Goal: Task Accomplishment & Management: Use online tool/utility

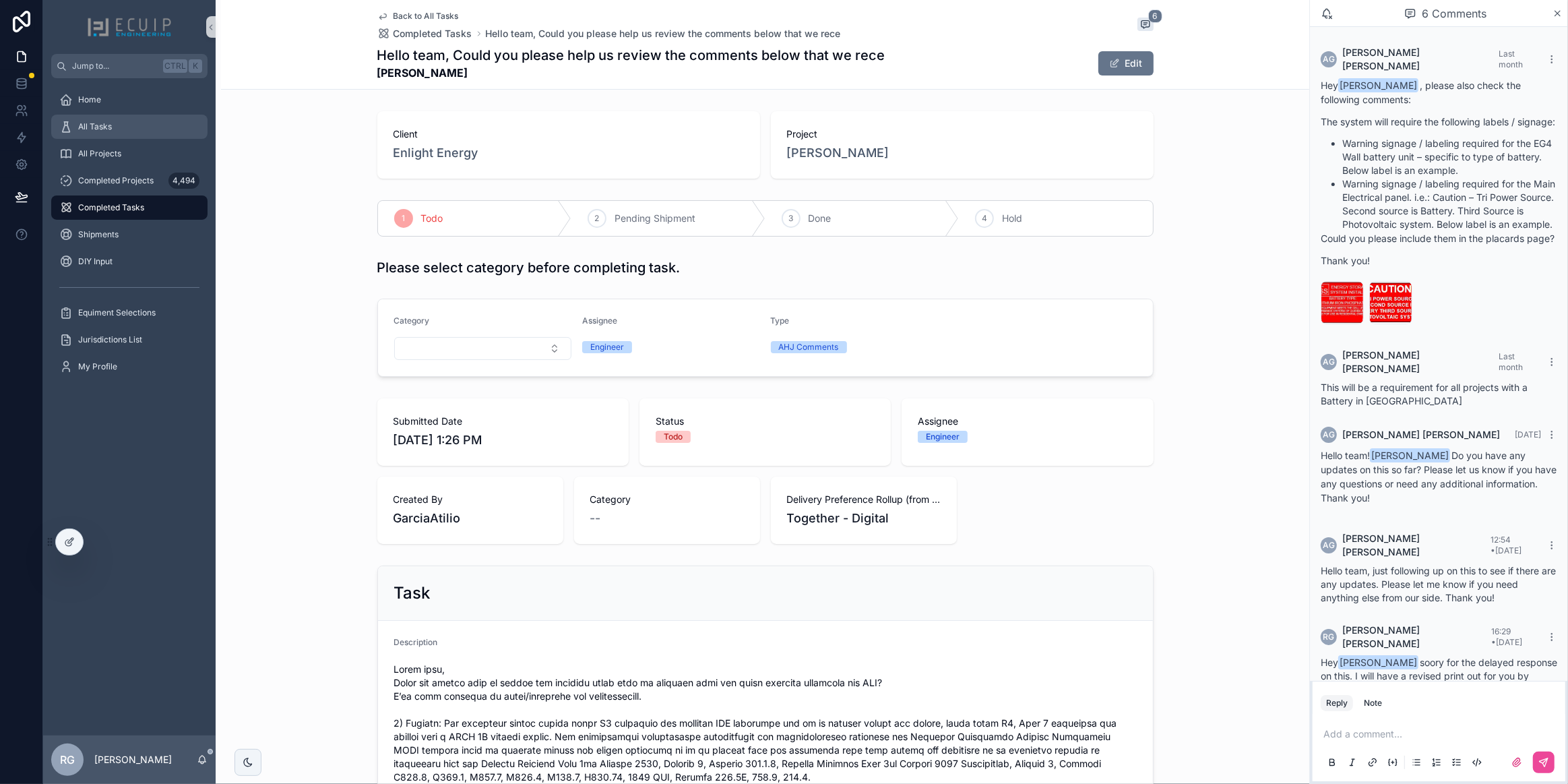
scroll to position [115, 0]
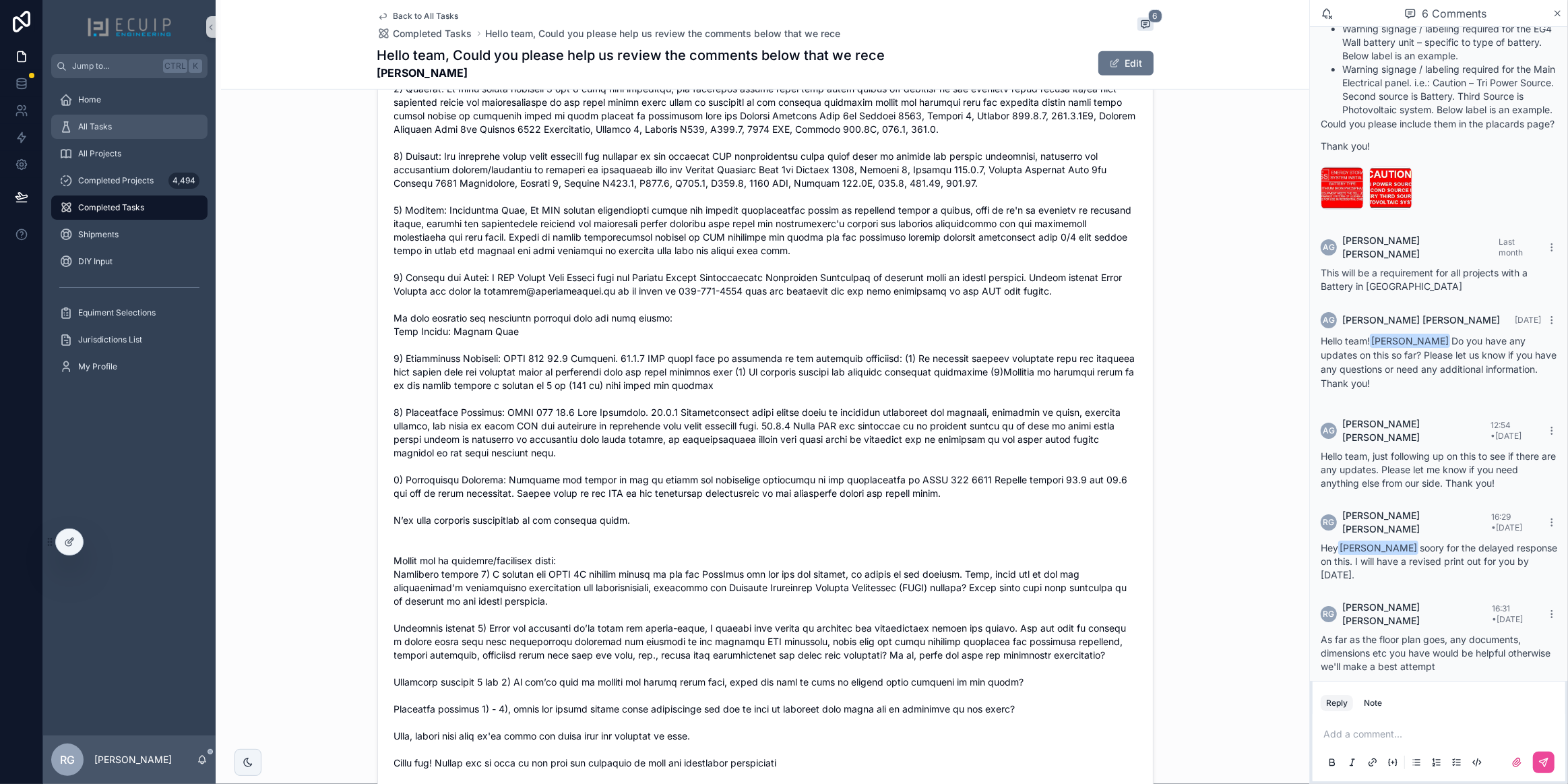
click at [123, 125] on div "All Tasks" at bounding box center [129, 127] width 140 height 22
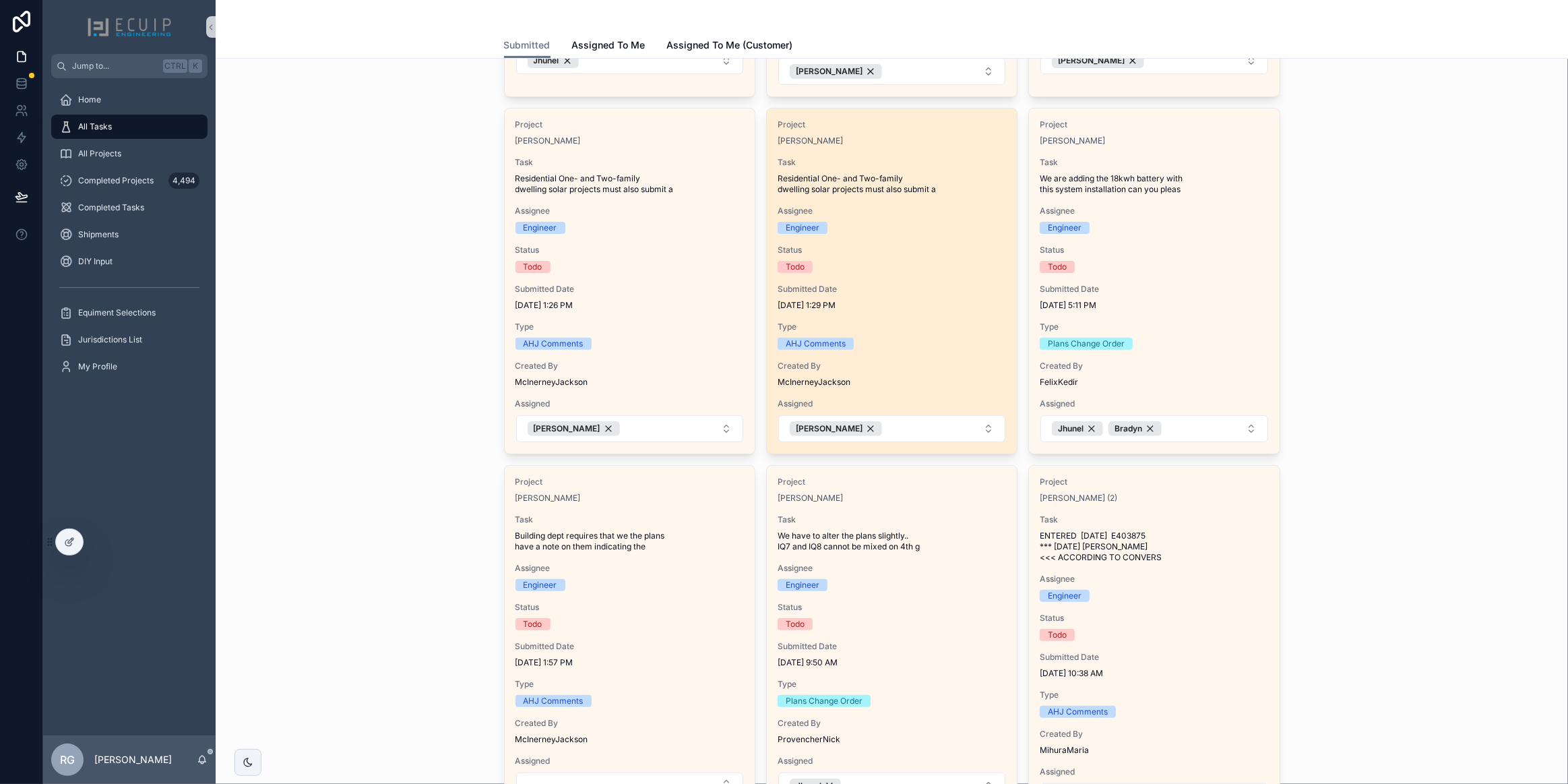
scroll to position [429, 0]
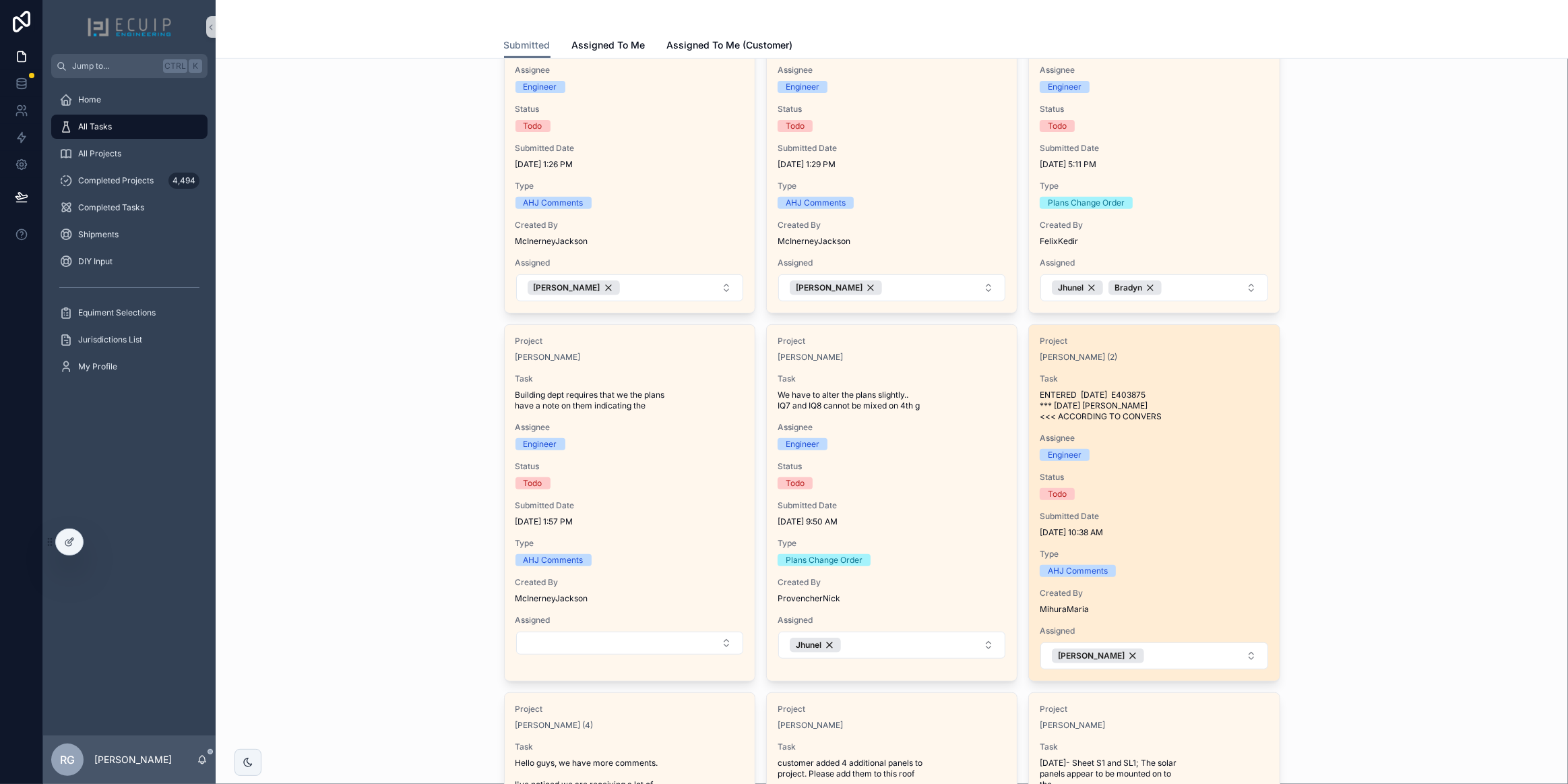
click at [1167, 472] on span "Status" at bounding box center [1154, 476] width 229 height 11
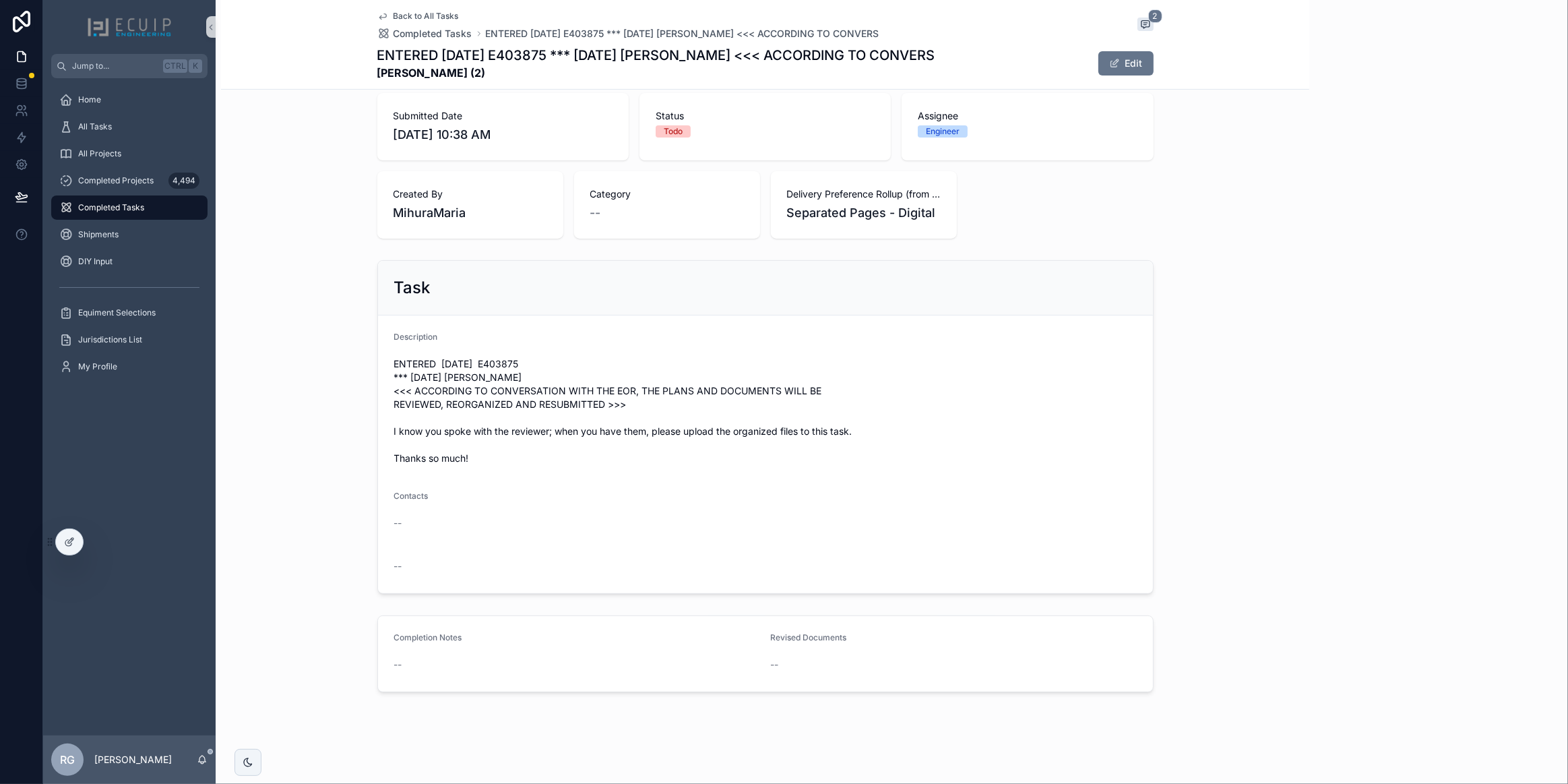
scroll to position [304, 0]
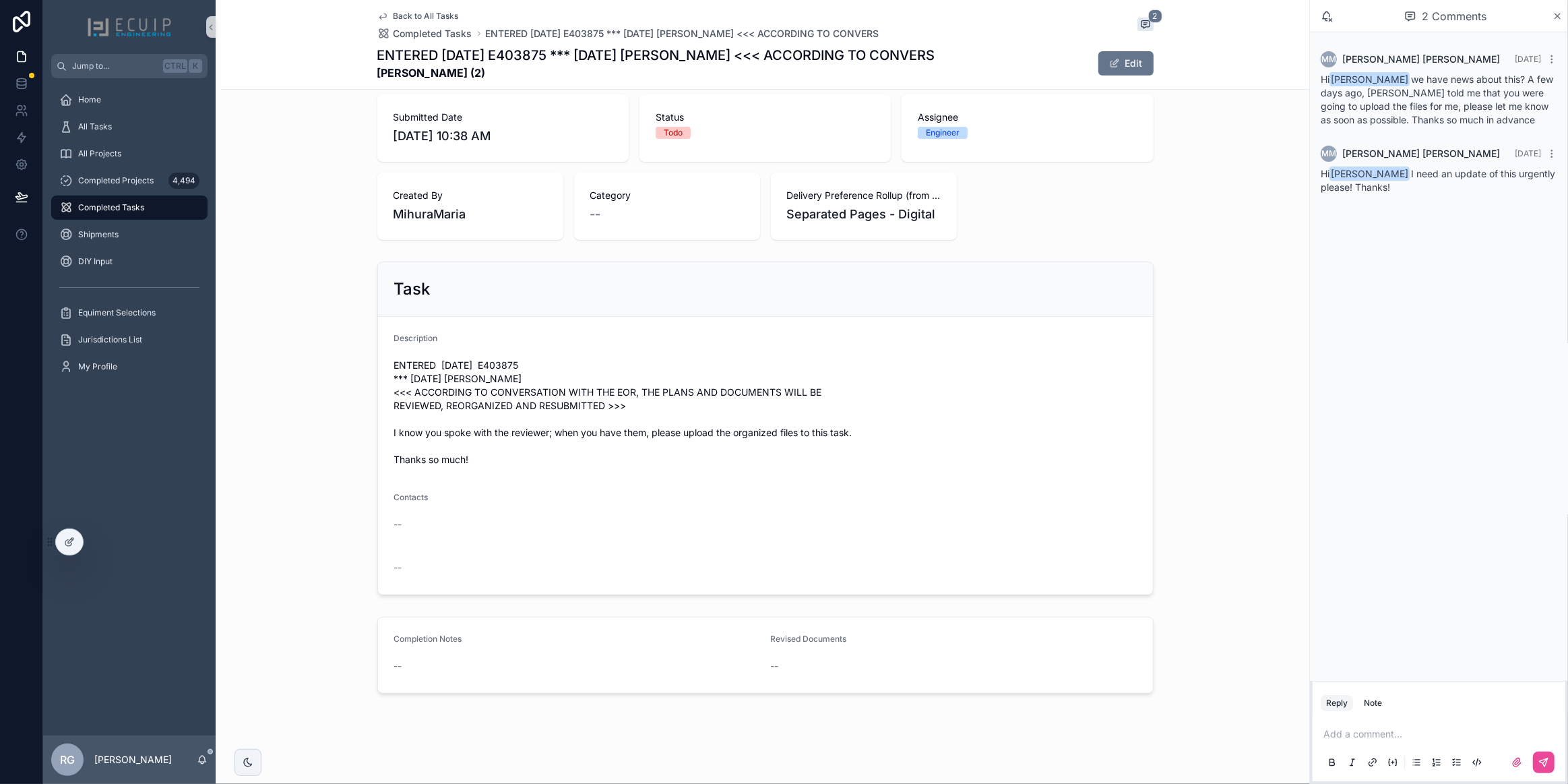
click at [1106, 77] on div "ENTERED [DATE] E403875 *** [DATE] [PERSON_NAME] <<< ACCORDING TO [PERSON_NAME] …" at bounding box center [765, 63] width 776 height 35
click at [1111, 67] on span "scrollable content" at bounding box center [1114, 63] width 11 height 11
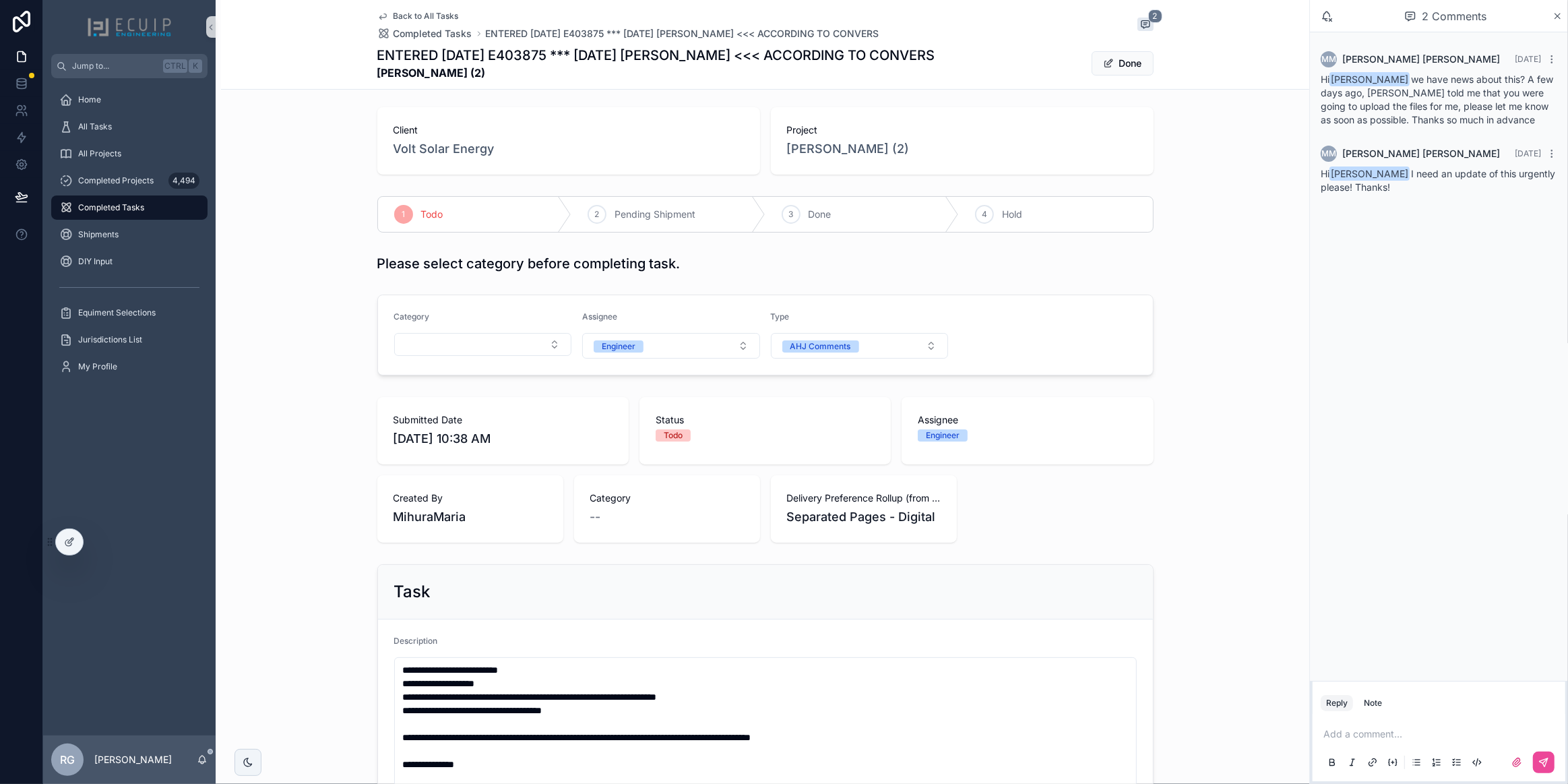
scroll to position [0, 0]
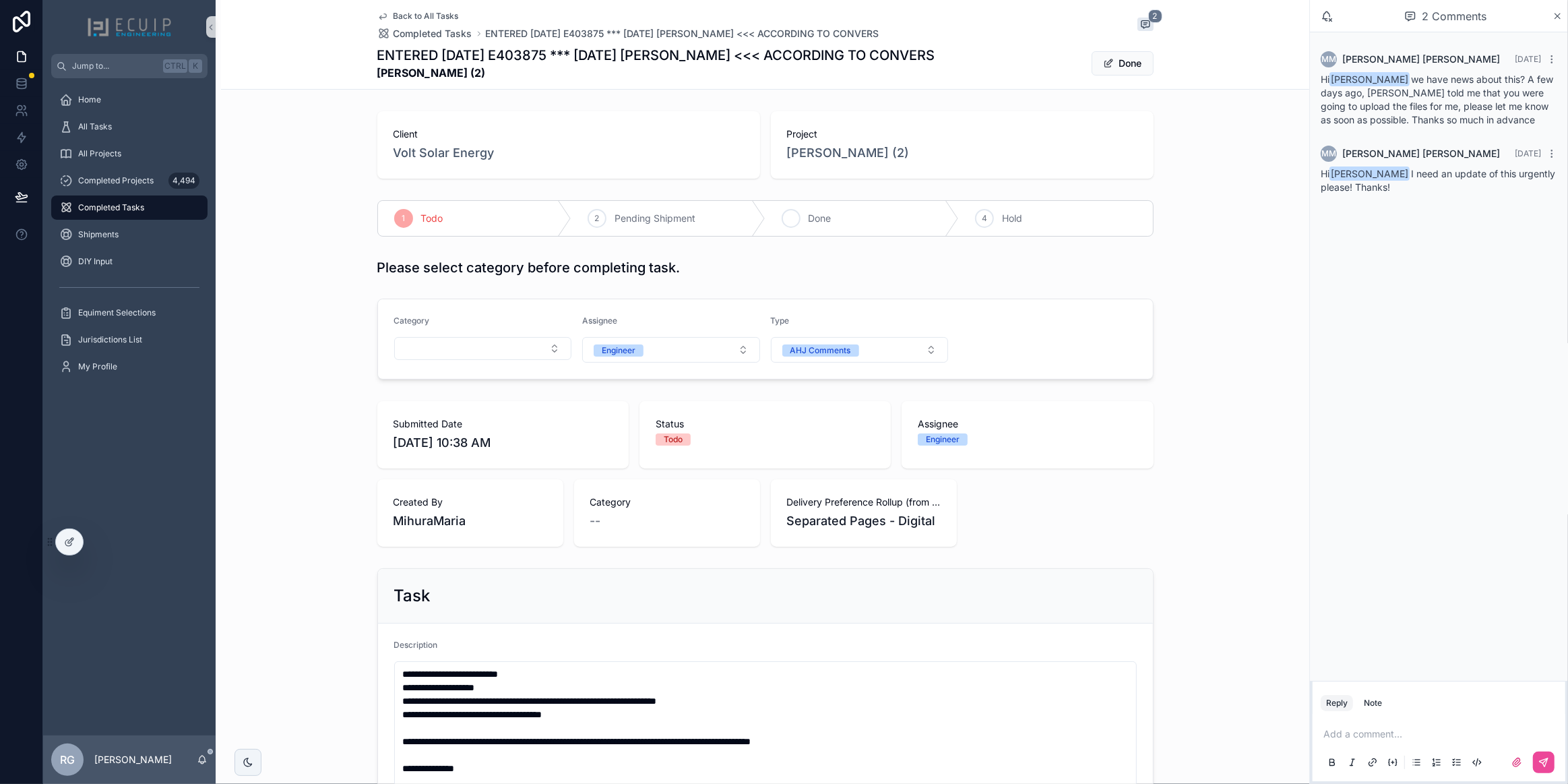
click at [786, 221] on icon "scrollable content" at bounding box center [791, 218] width 11 height 11
click at [1119, 64] on button "Done" at bounding box center [1123, 63] width 62 height 24
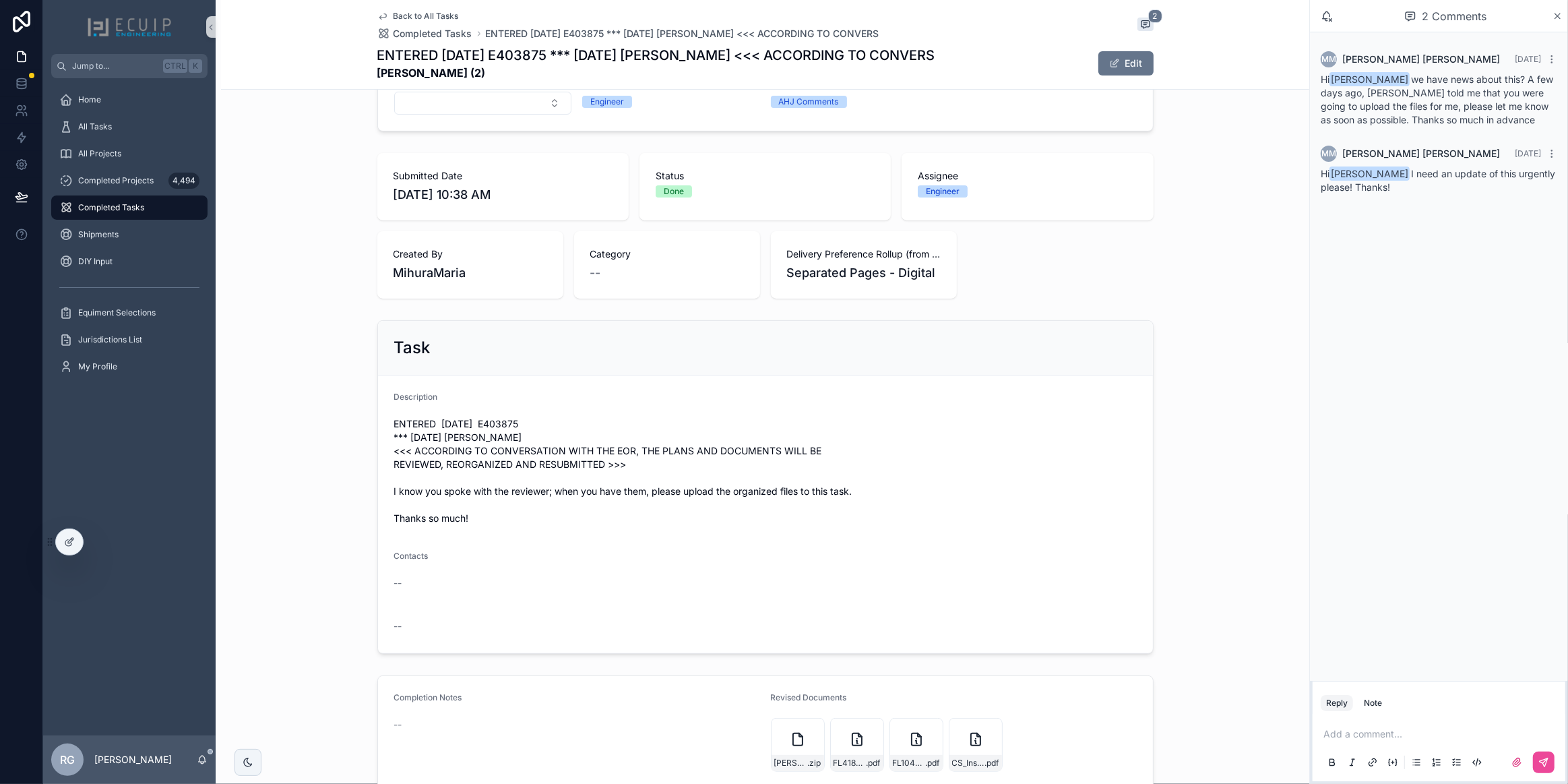
scroll to position [306, 0]
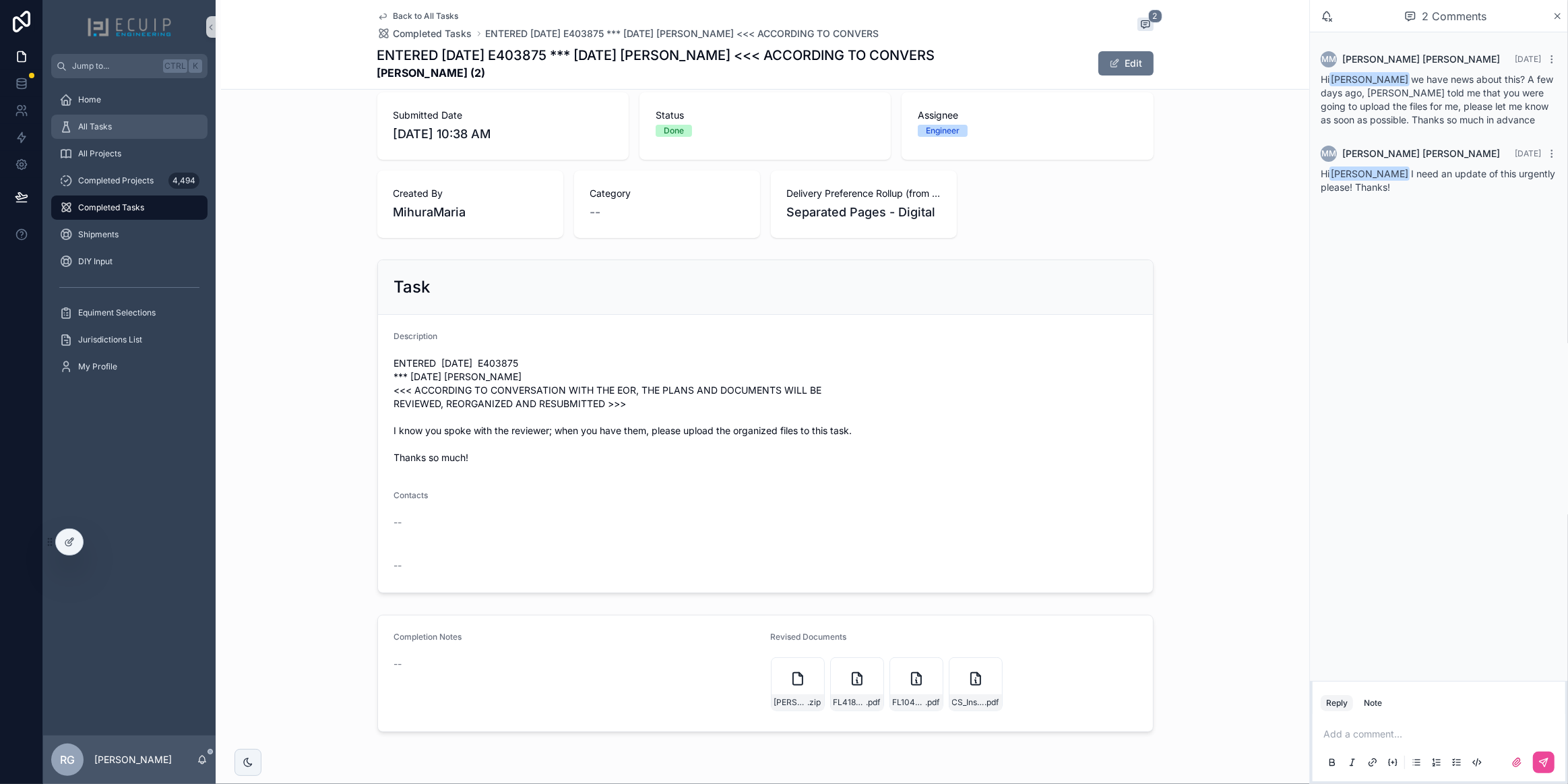
click at [142, 132] on div "All Tasks" at bounding box center [129, 127] width 140 height 22
